Goal: Transaction & Acquisition: Purchase product/service

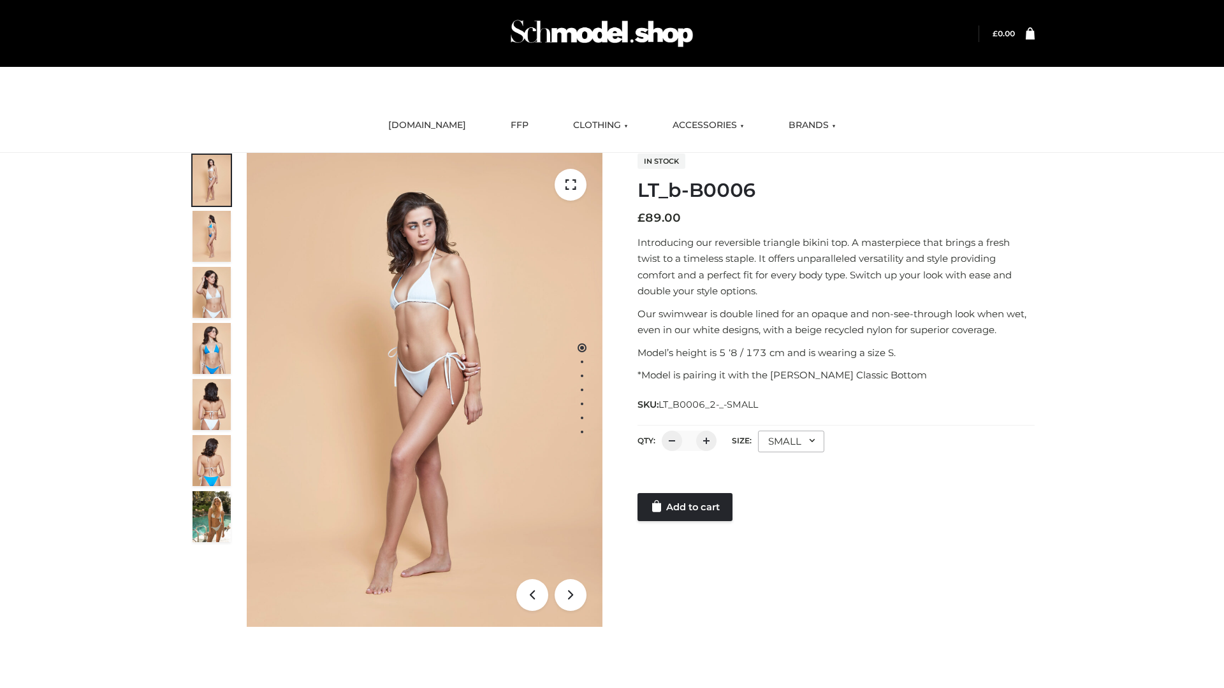
click at [686, 507] on link "Add to cart" at bounding box center [684, 507] width 95 height 28
